Goal: Task Accomplishment & Management: Use online tool/utility

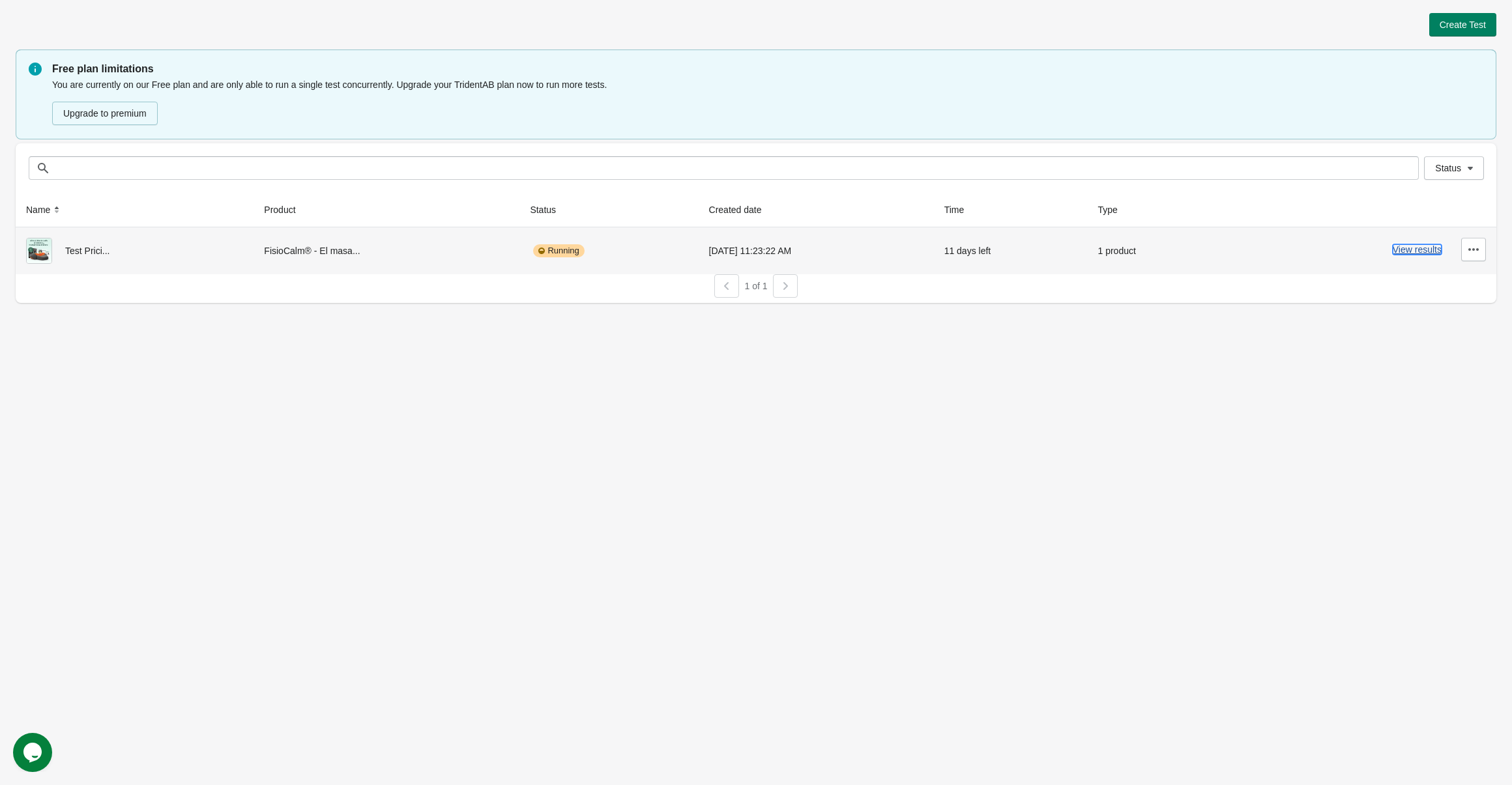
click at [1412, 253] on button "View results" at bounding box center [1417, 249] width 49 height 11
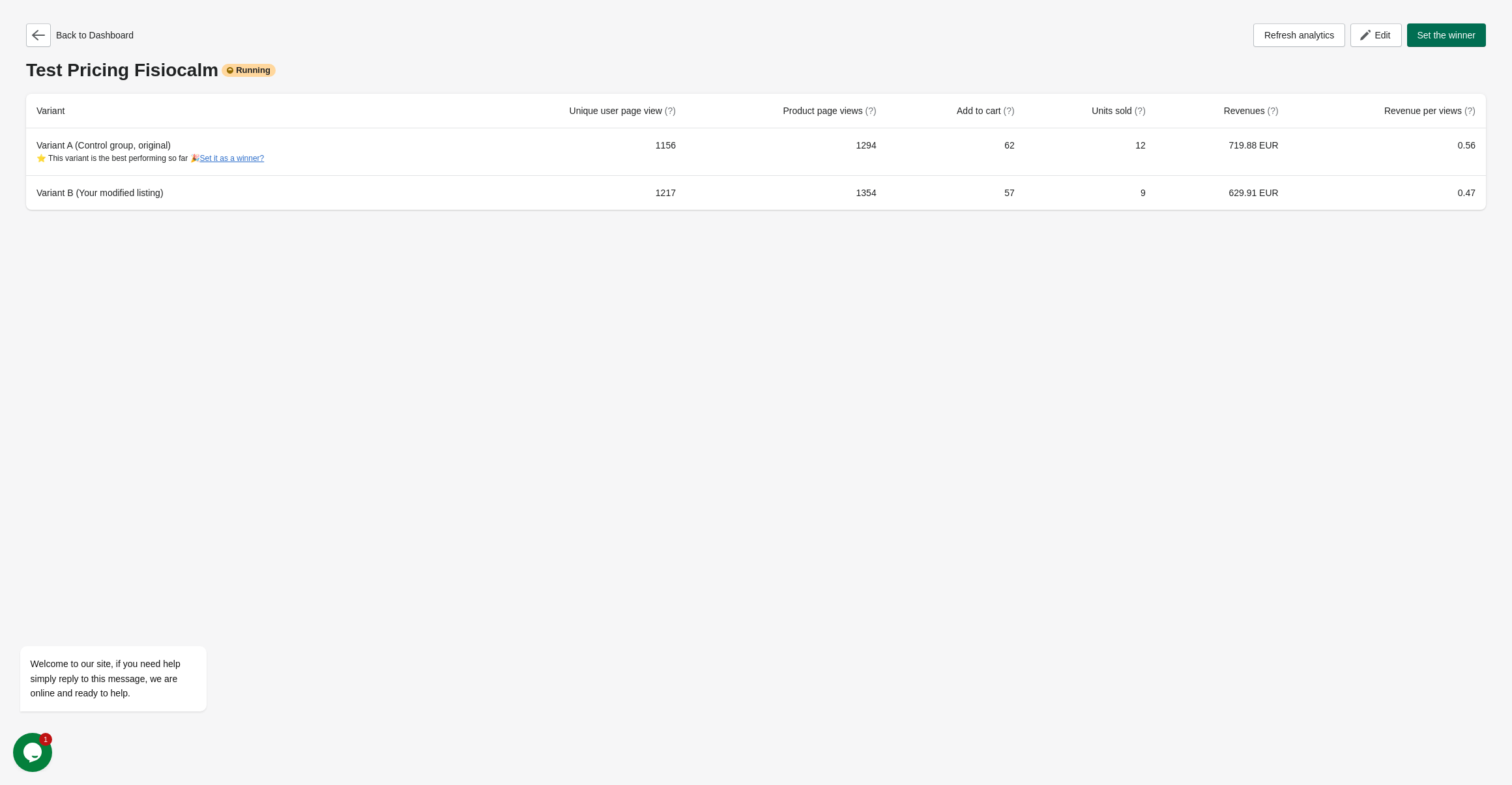
click at [1436, 37] on span "Set the winner" at bounding box center [1446, 35] width 59 height 11
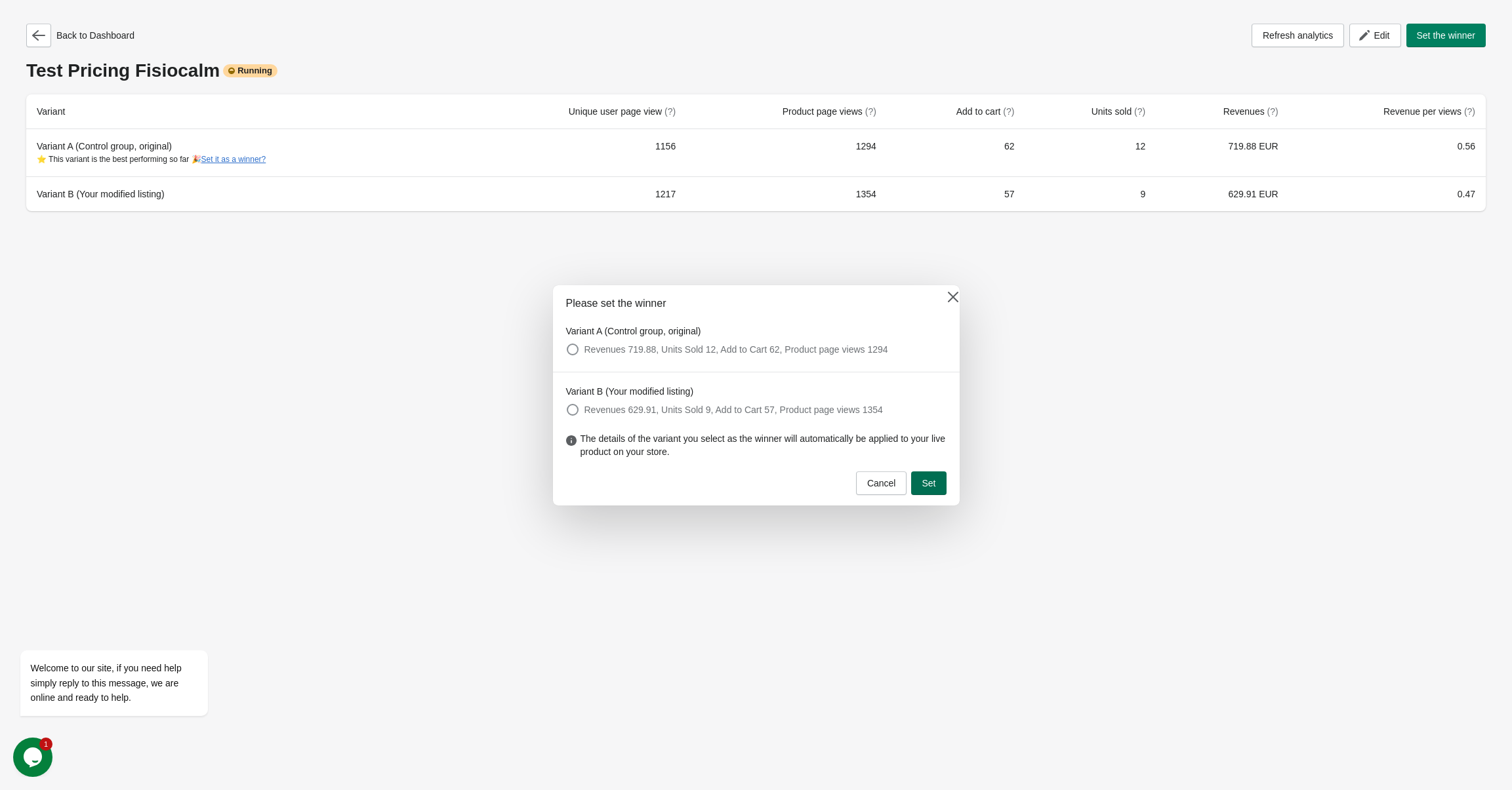
click at [928, 486] on span "Set" at bounding box center [929, 484] width 14 height 11
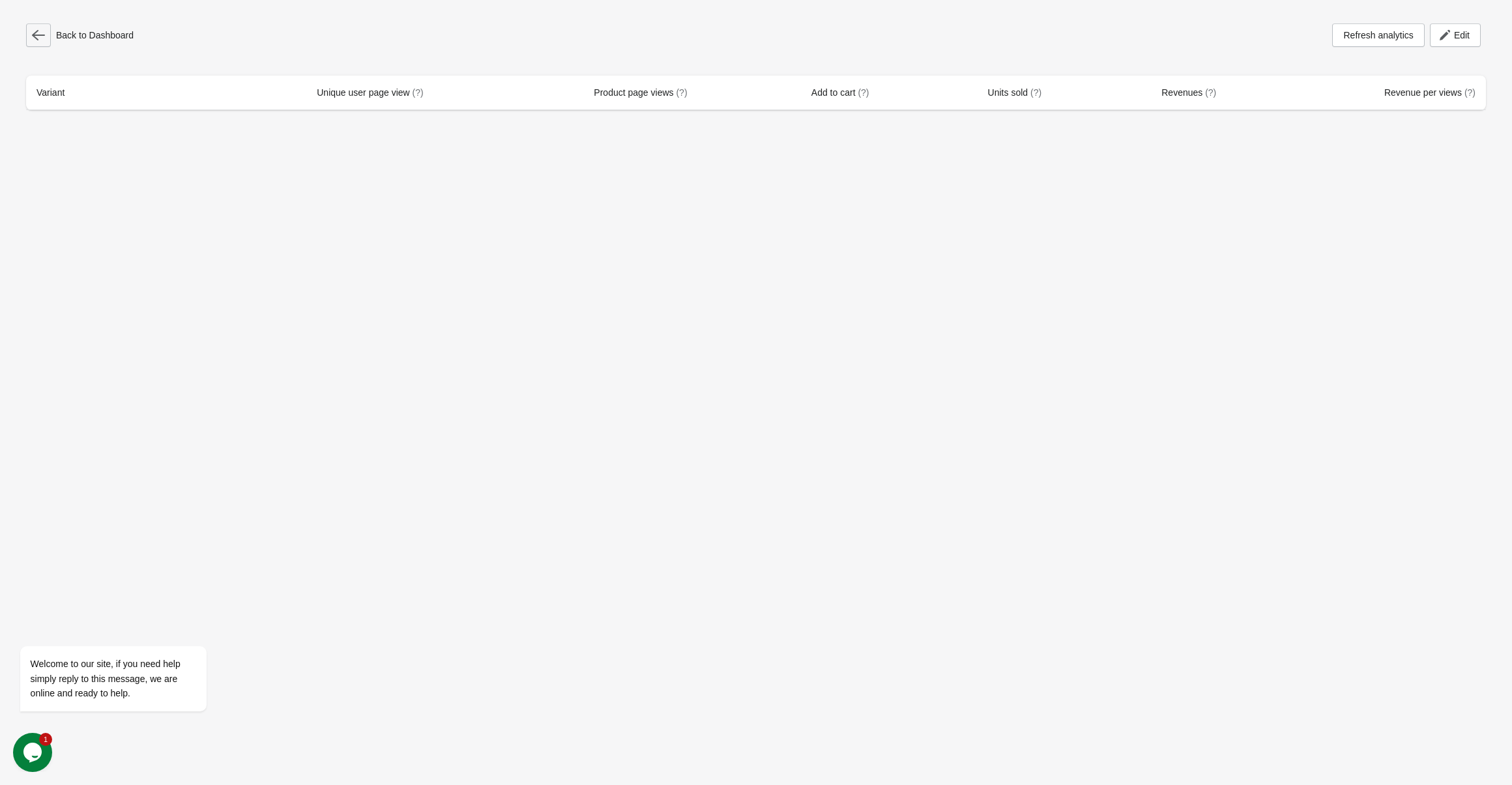
click at [40, 42] on button "button" at bounding box center [38, 35] width 25 height 24
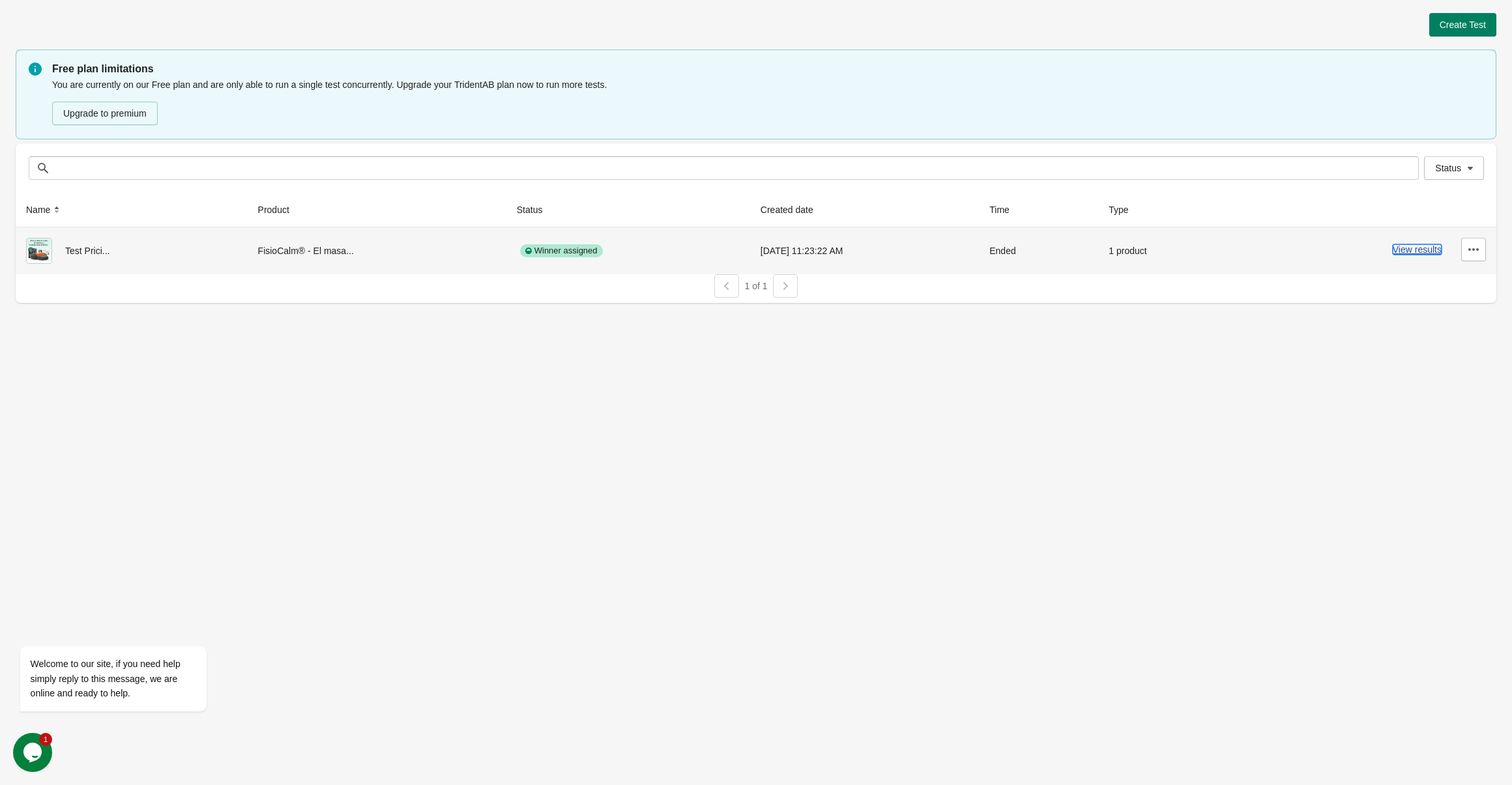
click at [1440, 244] on button "View results" at bounding box center [1417, 249] width 49 height 11
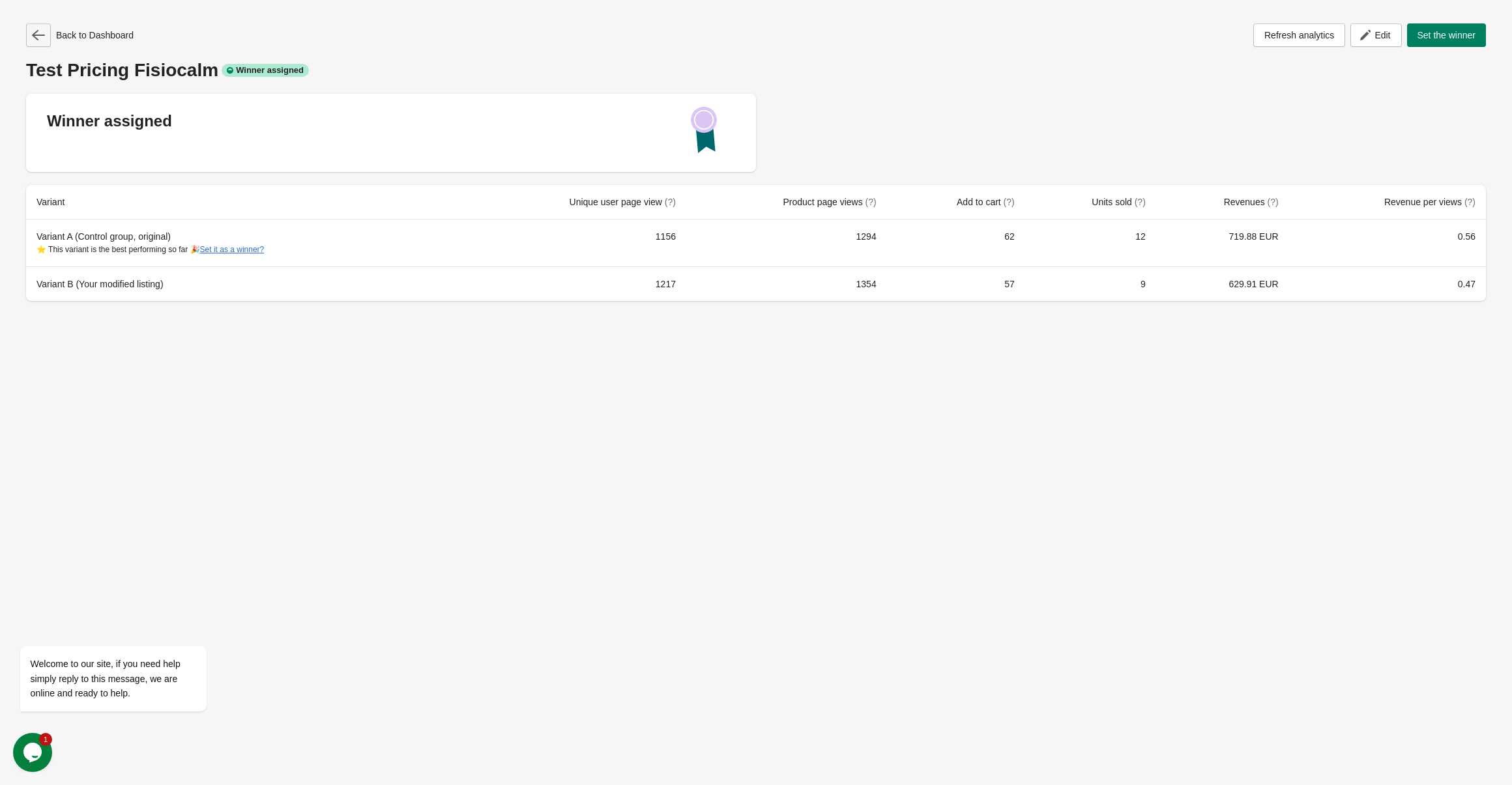
click at [48, 40] on button "button" at bounding box center [38, 35] width 25 height 24
